Goal: Transaction & Acquisition: Purchase product/service

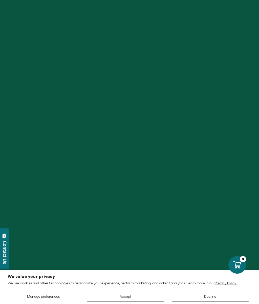
click at [153, 298] on button "Accept" at bounding box center [125, 297] width 77 height 10
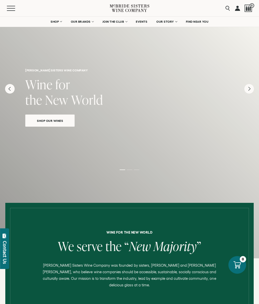
click at [83, 22] on span "OUR BRANDS" at bounding box center [81, 22] width 20 height 4
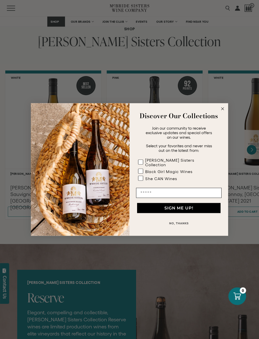
scroll to position [390, 0]
click at [223, 109] on circle "Close dialog" at bounding box center [222, 109] width 6 height 6
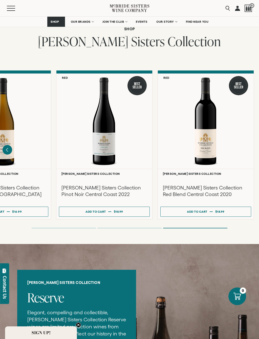
click at [14, 7] on button "Menu" at bounding box center [16, 8] width 18 height 5
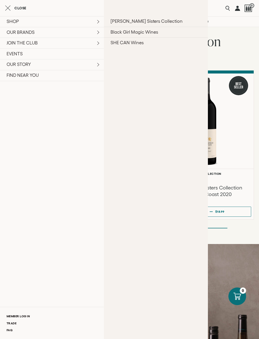
click at [156, 24] on link "[PERSON_NAME] Sisters Collection" at bounding box center [156, 21] width 104 height 11
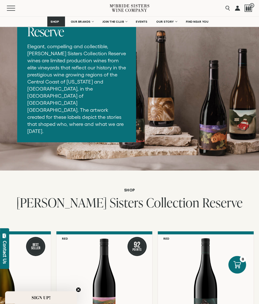
scroll to position [647, 0]
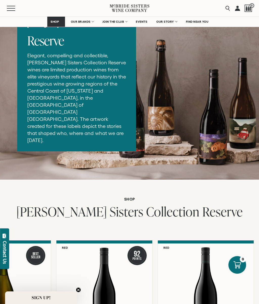
click at [89, 17] on link "OUR BRANDS" at bounding box center [81, 22] width 29 height 10
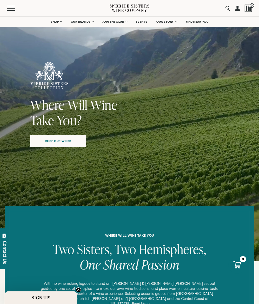
click at [10, 7] on button "Menu" at bounding box center [16, 8] width 18 height 5
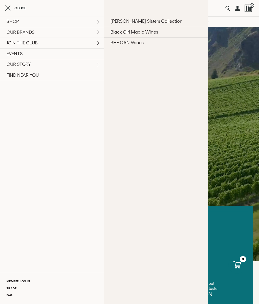
click at [134, 42] on link "SHE CAN Wines" at bounding box center [156, 42] width 104 height 11
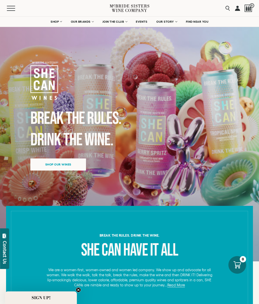
click at [9, 4] on div "Menu" at bounding box center [58, 8] width 103 height 16
click at [12, 7] on button "Menu" at bounding box center [16, 8] width 18 height 5
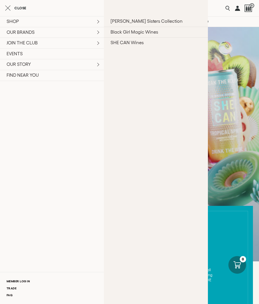
click at [160, 31] on link "Black Girl Magic Wines" at bounding box center [156, 32] width 104 height 11
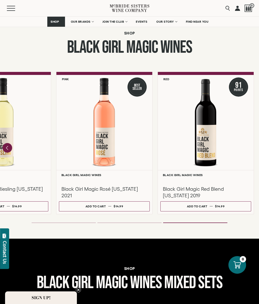
scroll to position [398, 0]
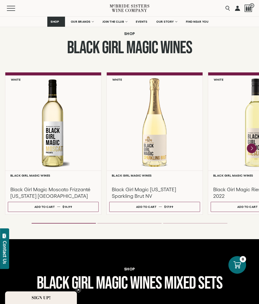
click at [176, 134] on div at bounding box center [155, 123] width 96 height 95
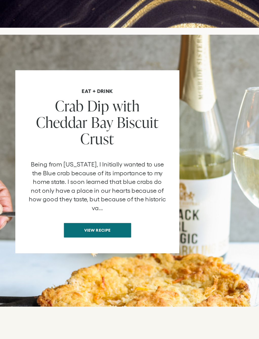
scroll to position [401, 0]
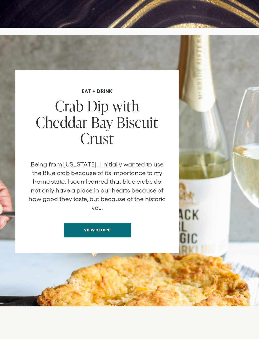
click at [88, 255] on span "View recipe" at bounding box center [80, 260] width 37 height 10
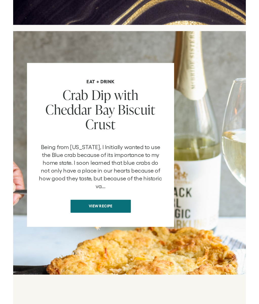
scroll to position [419, 0]
